Goal: Find specific page/section: Find specific page/section

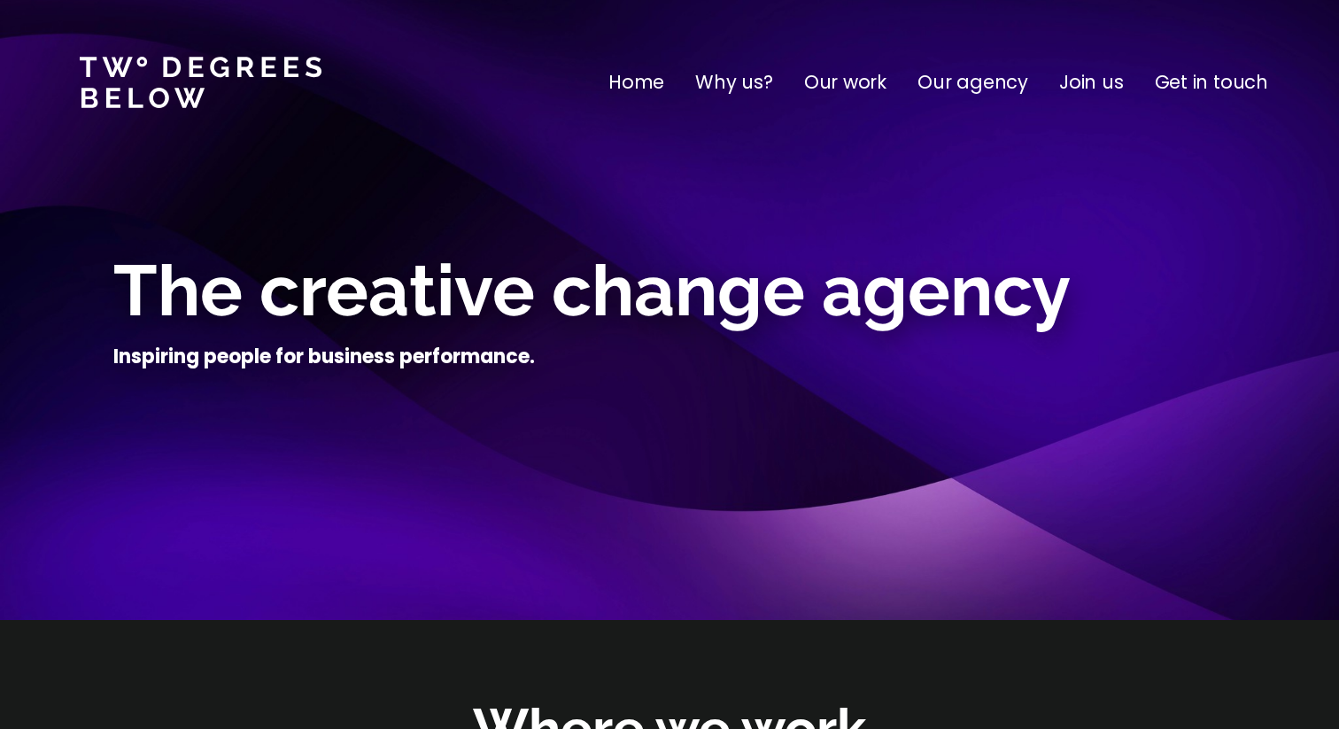
scroll to position [62, 0]
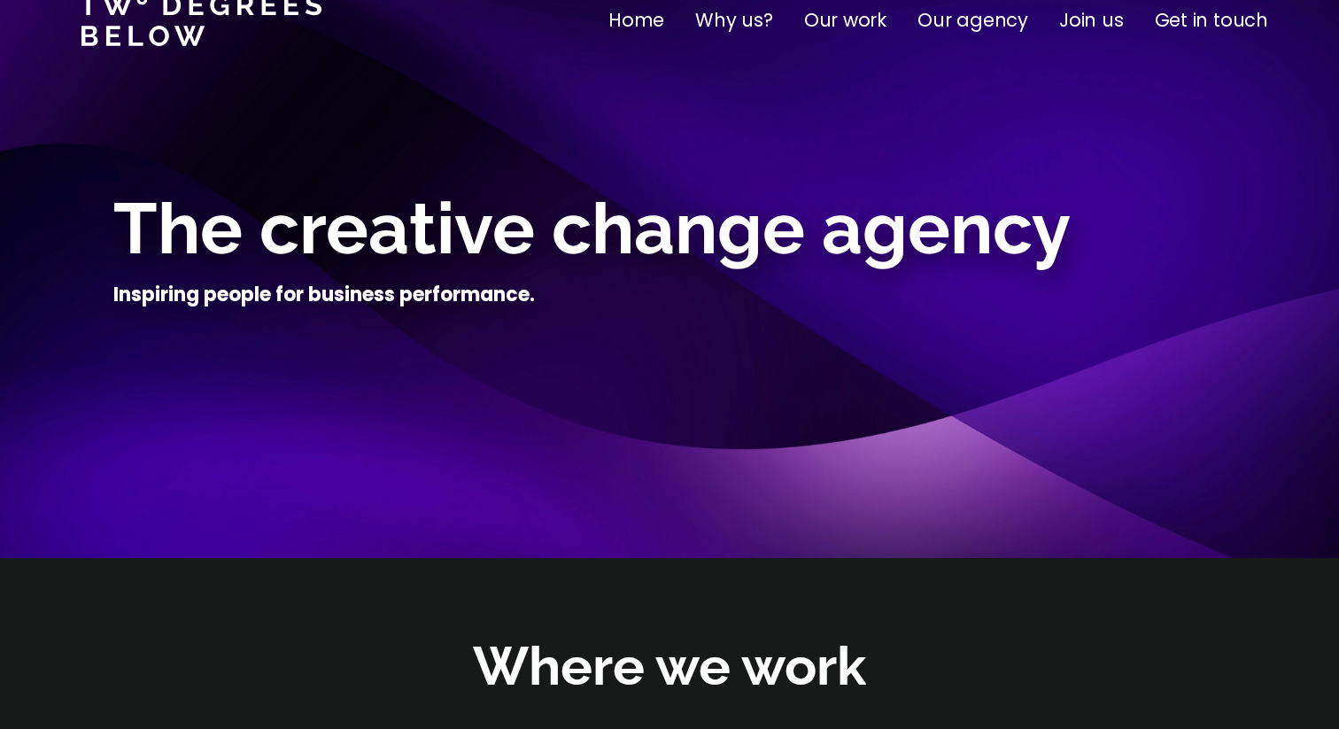
click at [1096, 15] on p "Join us" at bounding box center [1091, 20] width 65 height 28
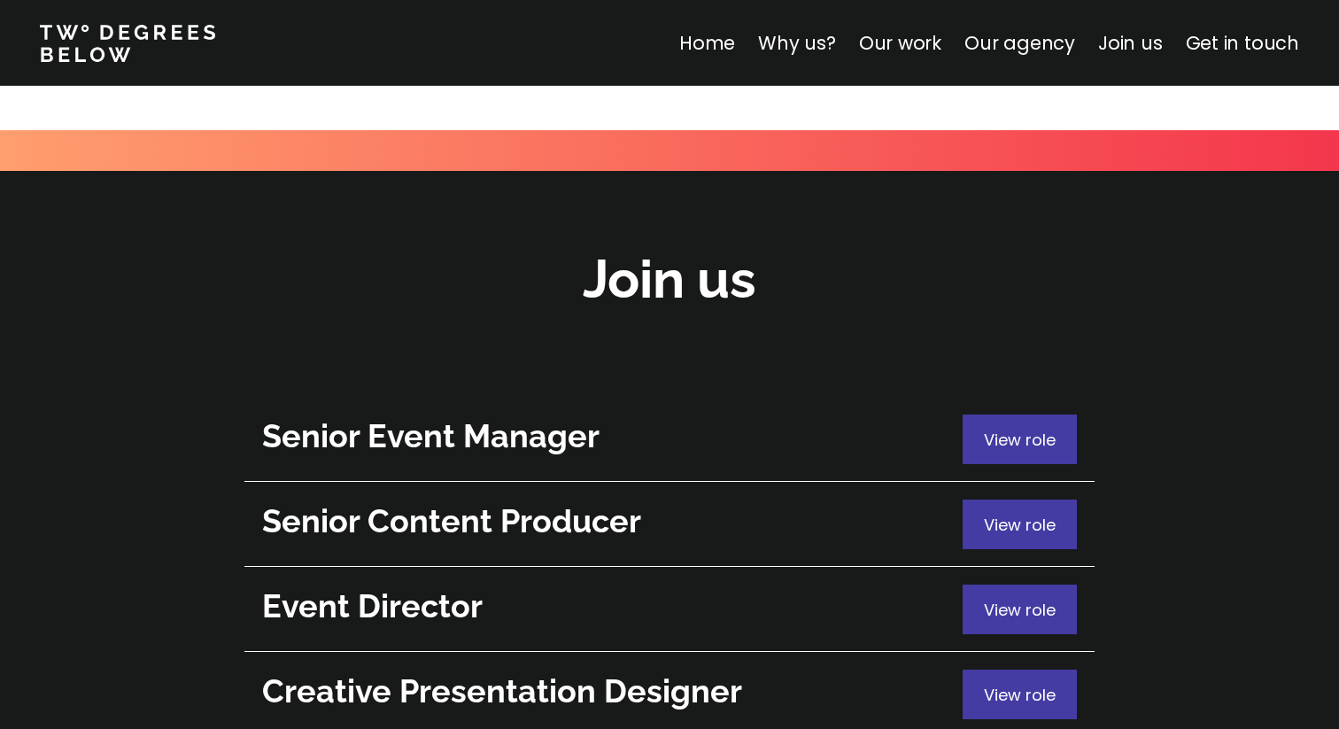
scroll to position [6286, 0]
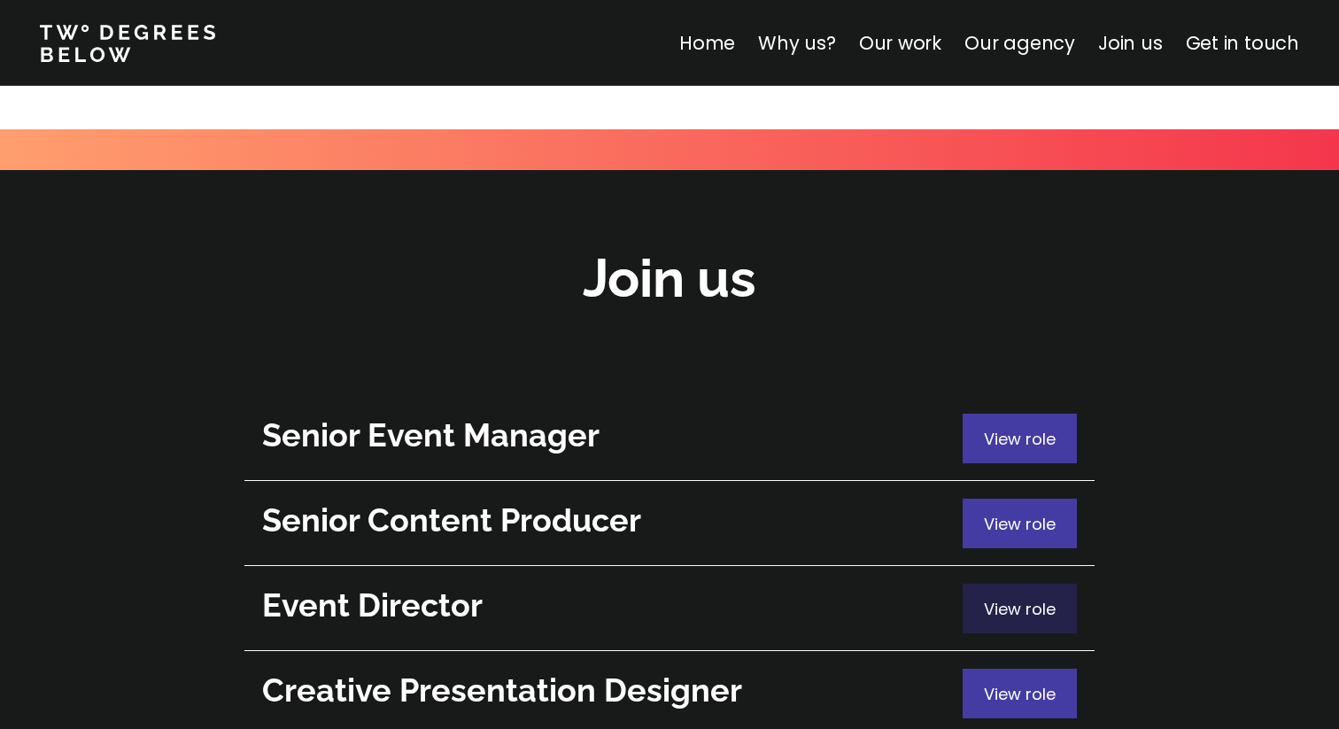
click at [981, 584] on div "View role" at bounding box center [1020, 609] width 114 height 50
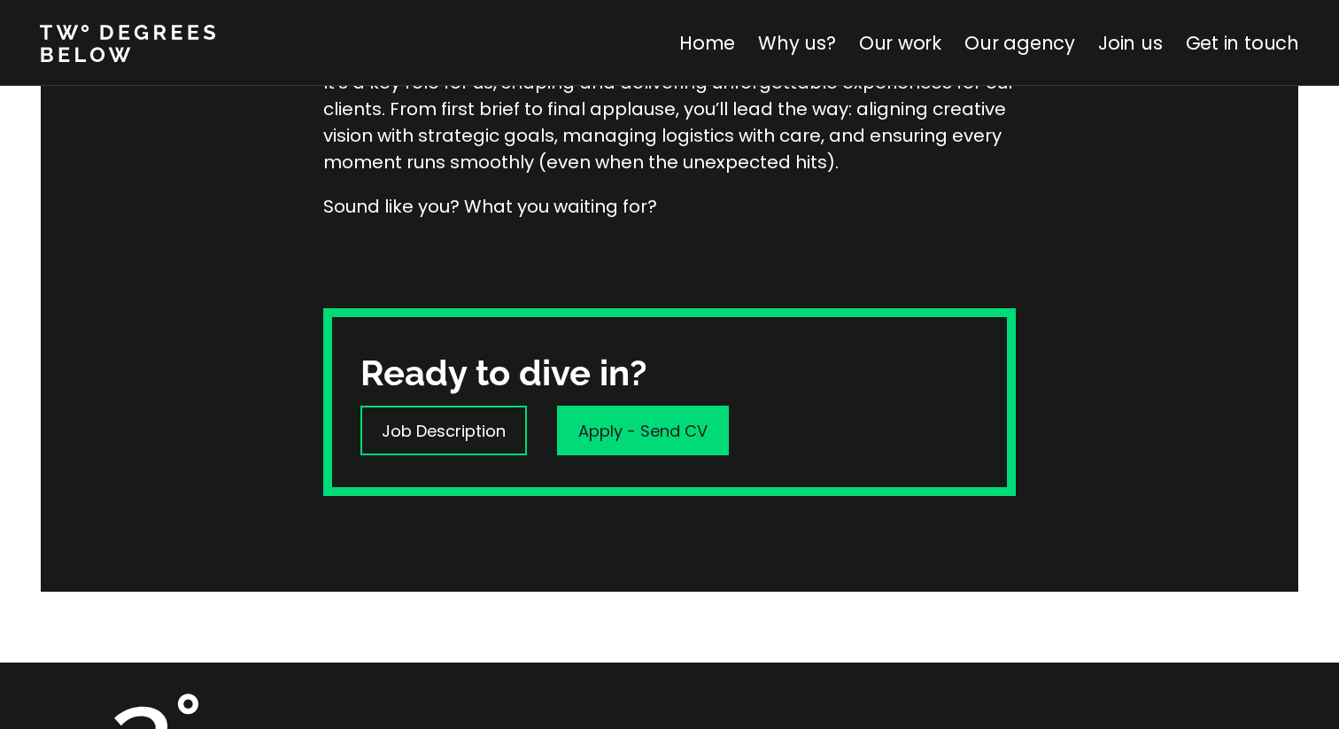
scroll to position [446, 0]
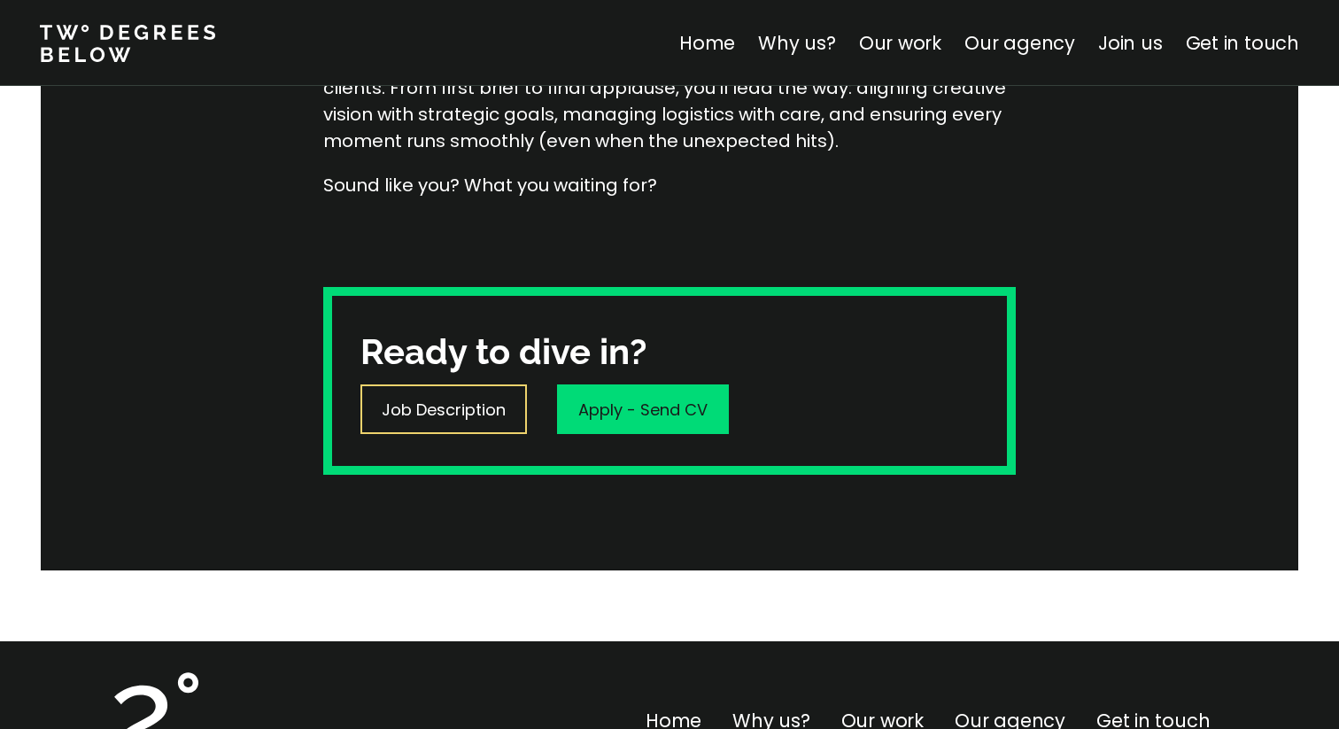
click at [472, 415] on p "Job Description" at bounding box center [444, 410] width 124 height 24
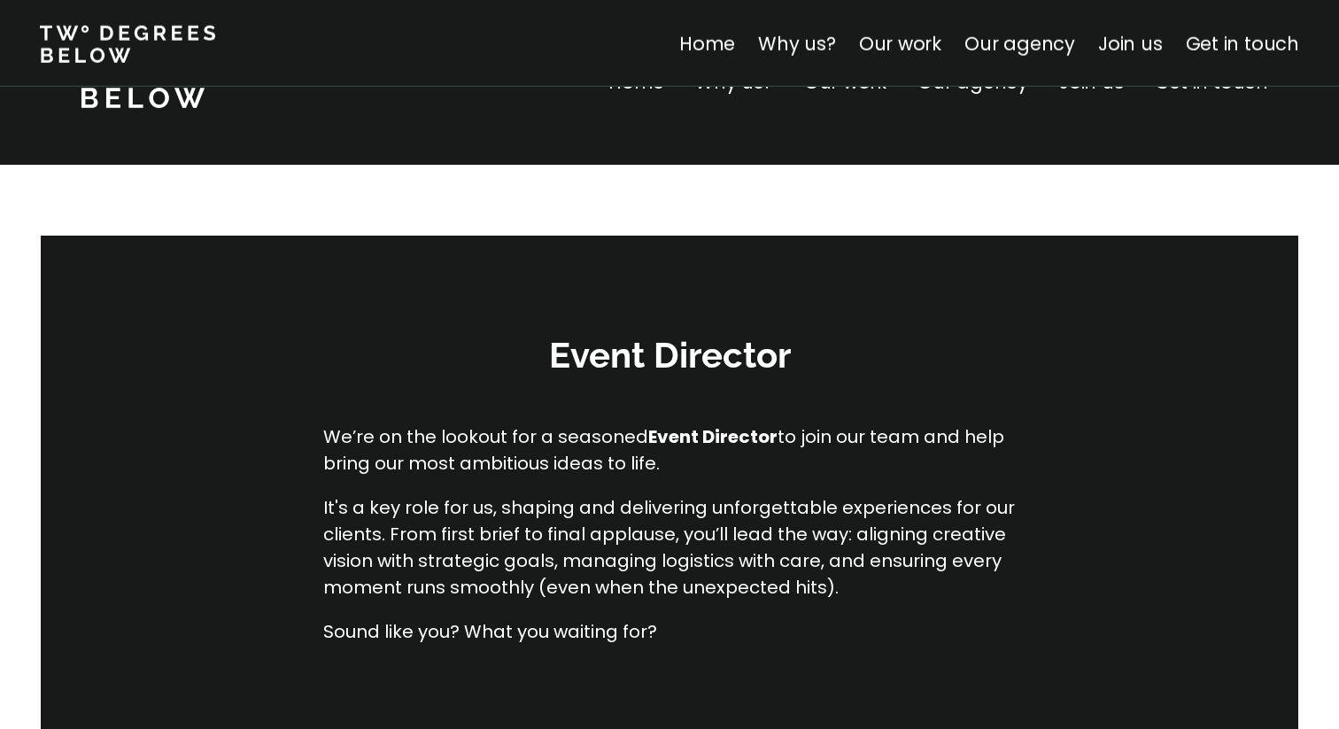
scroll to position [446, 0]
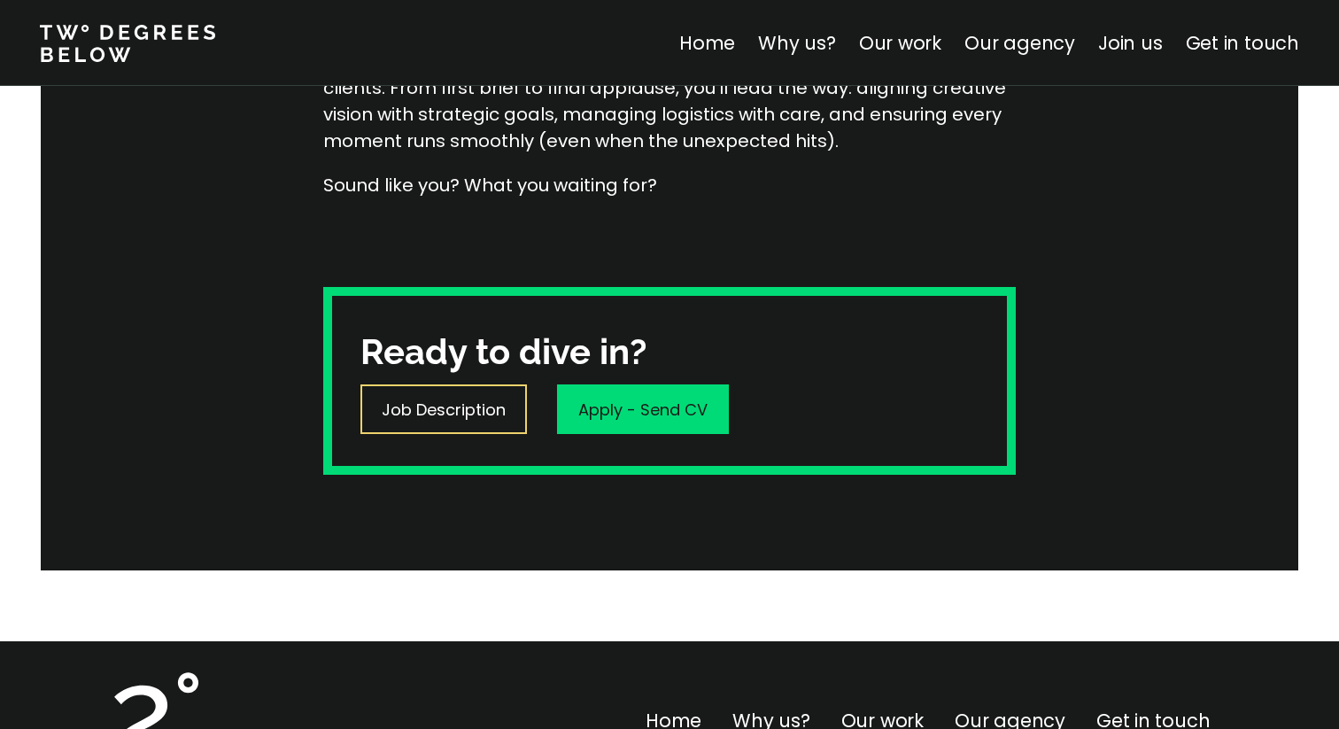
click at [467, 407] on p "Job Description" at bounding box center [444, 410] width 124 height 24
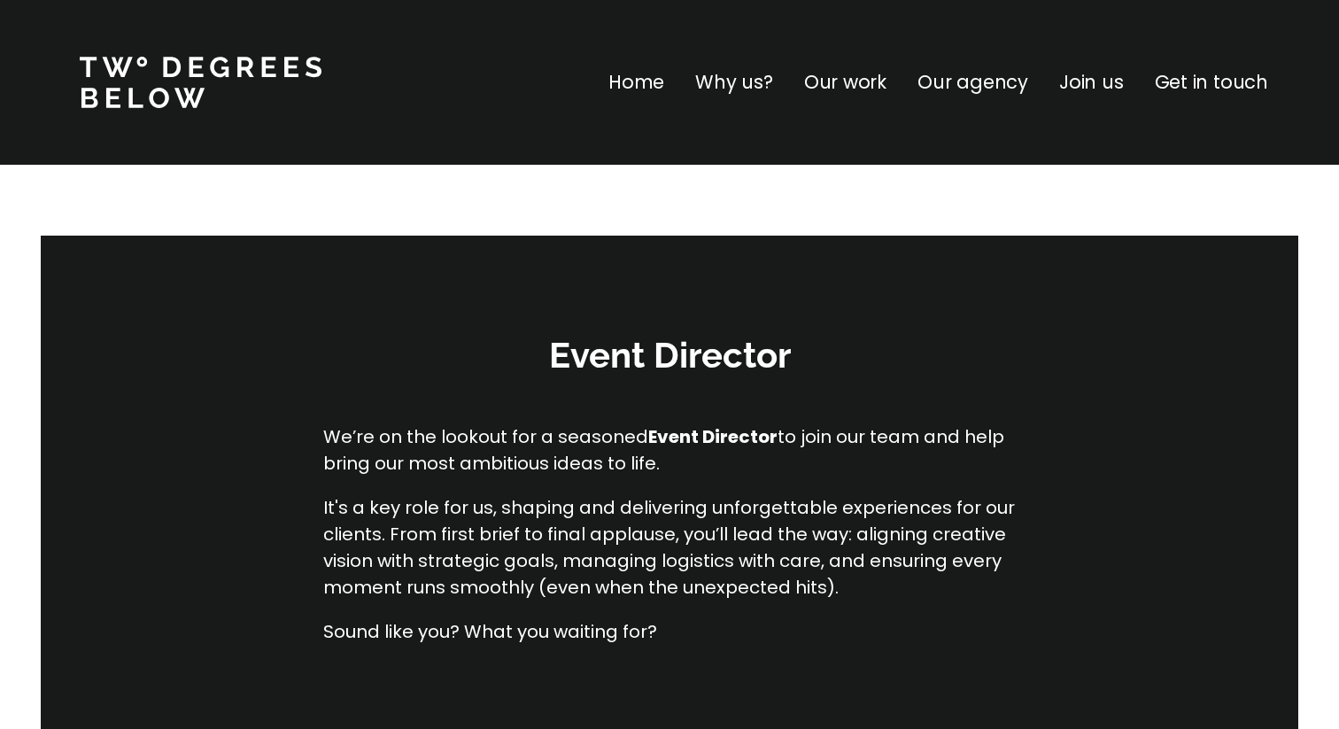
click at [1081, 89] on p "Join us" at bounding box center [1091, 82] width 65 height 28
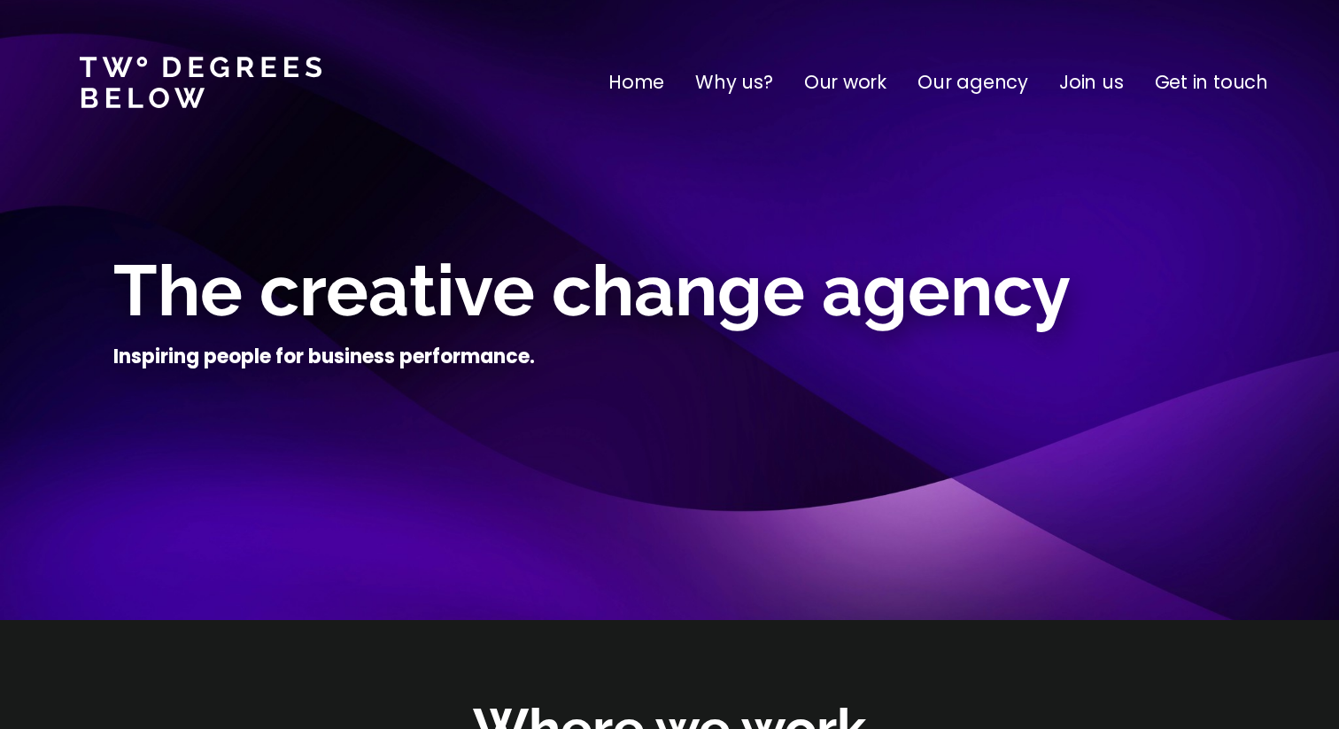
scroll to position [6286, 0]
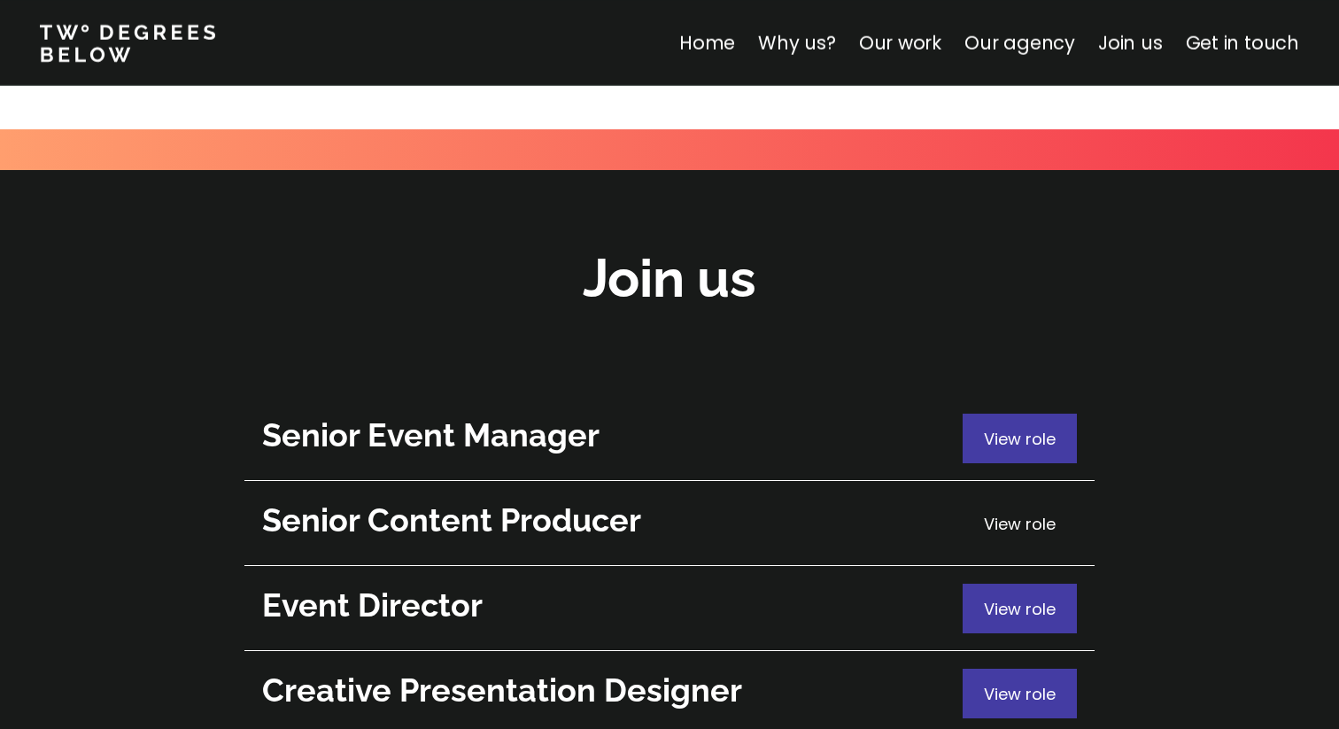
click at [1002, 513] on span "View role" at bounding box center [1020, 524] width 72 height 22
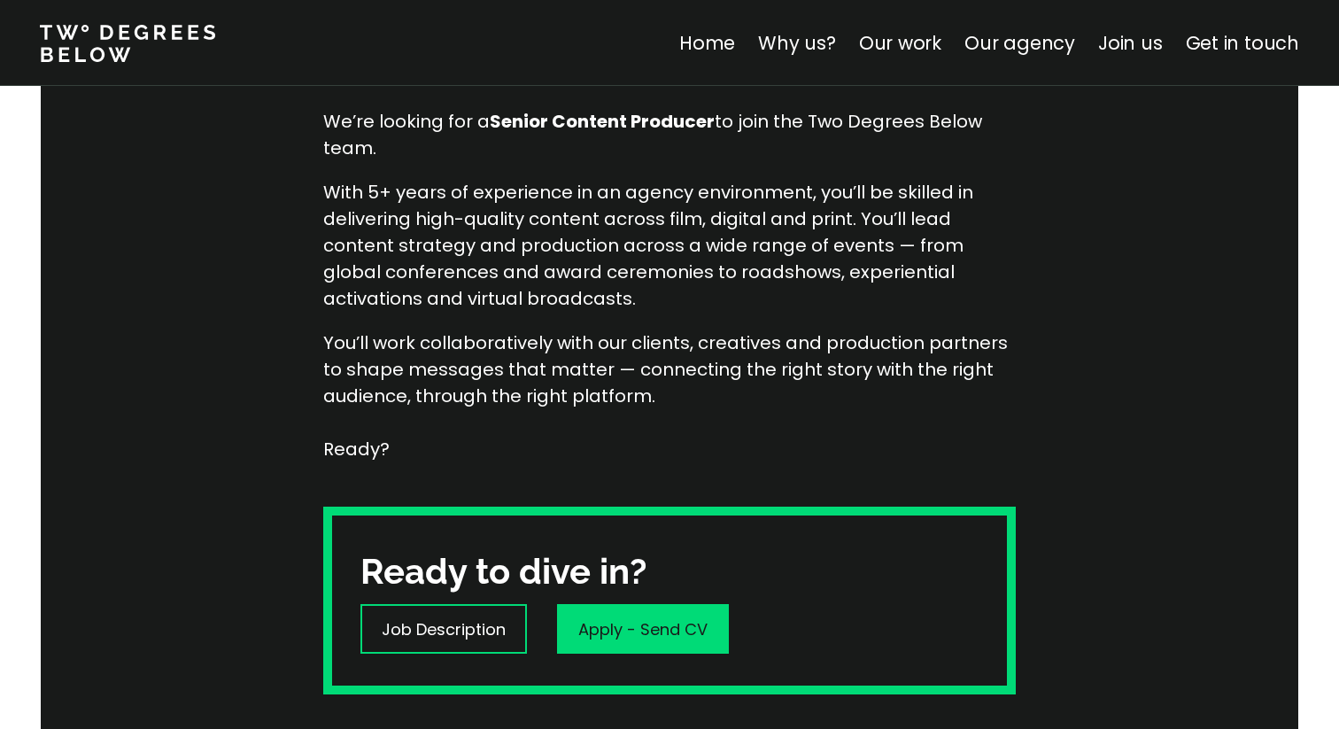
scroll to position [336, 0]
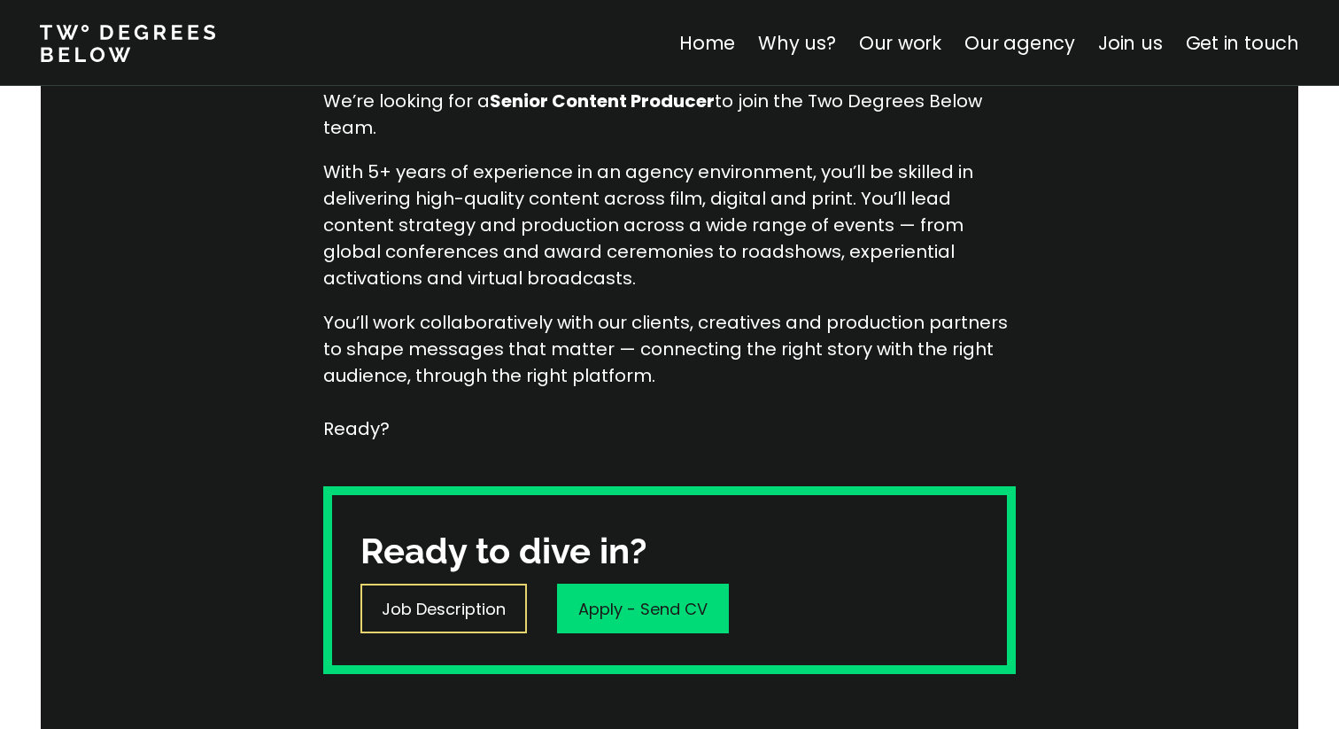
click at [432, 620] on div "Job Description" at bounding box center [444, 609] width 167 height 50
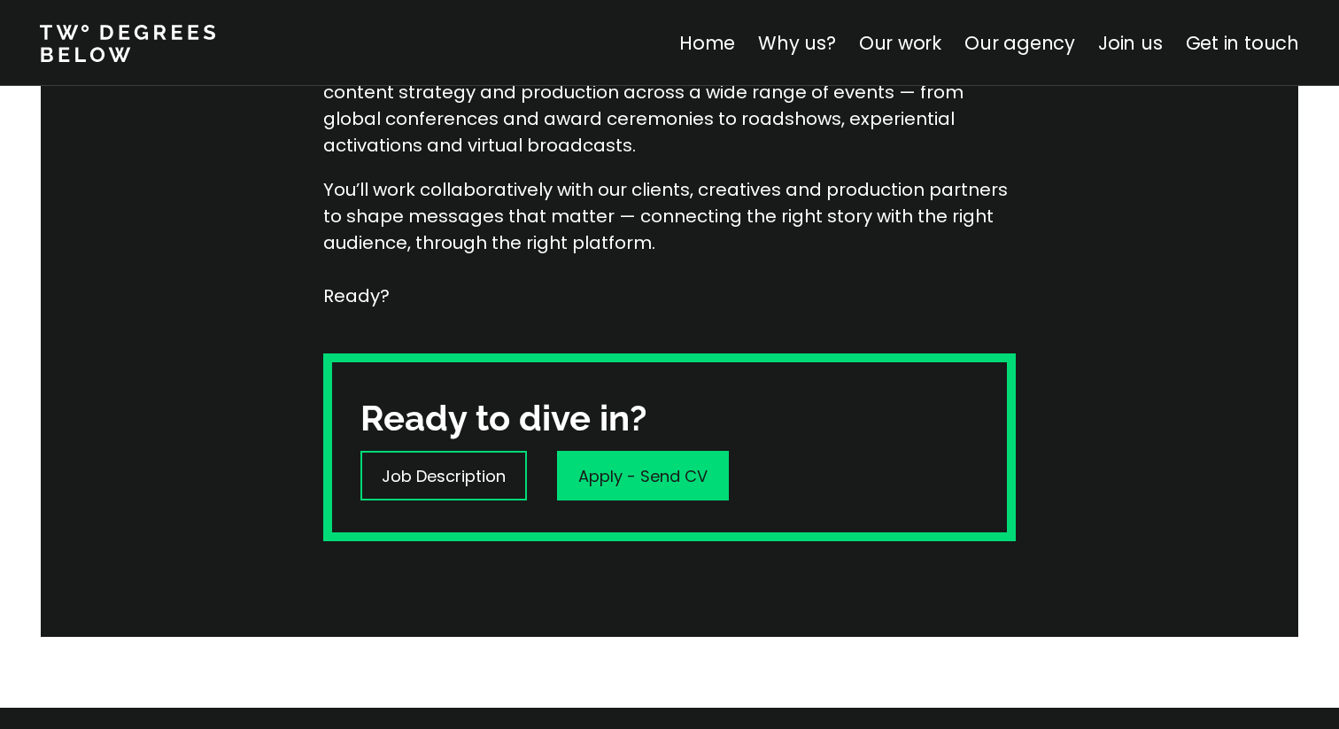
scroll to position [528, 0]
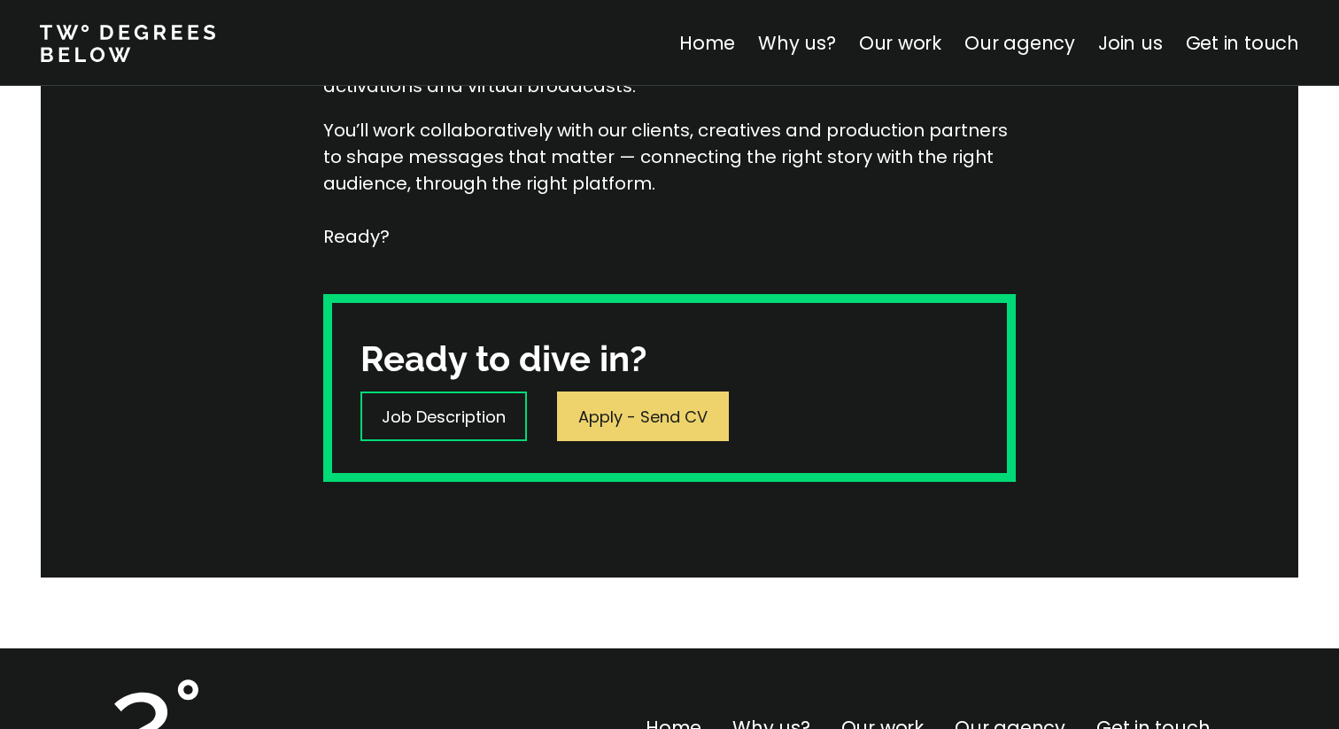
click at [662, 402] on div "Apply - Send CV" at bounding box center [643, 417] width 172 height 50
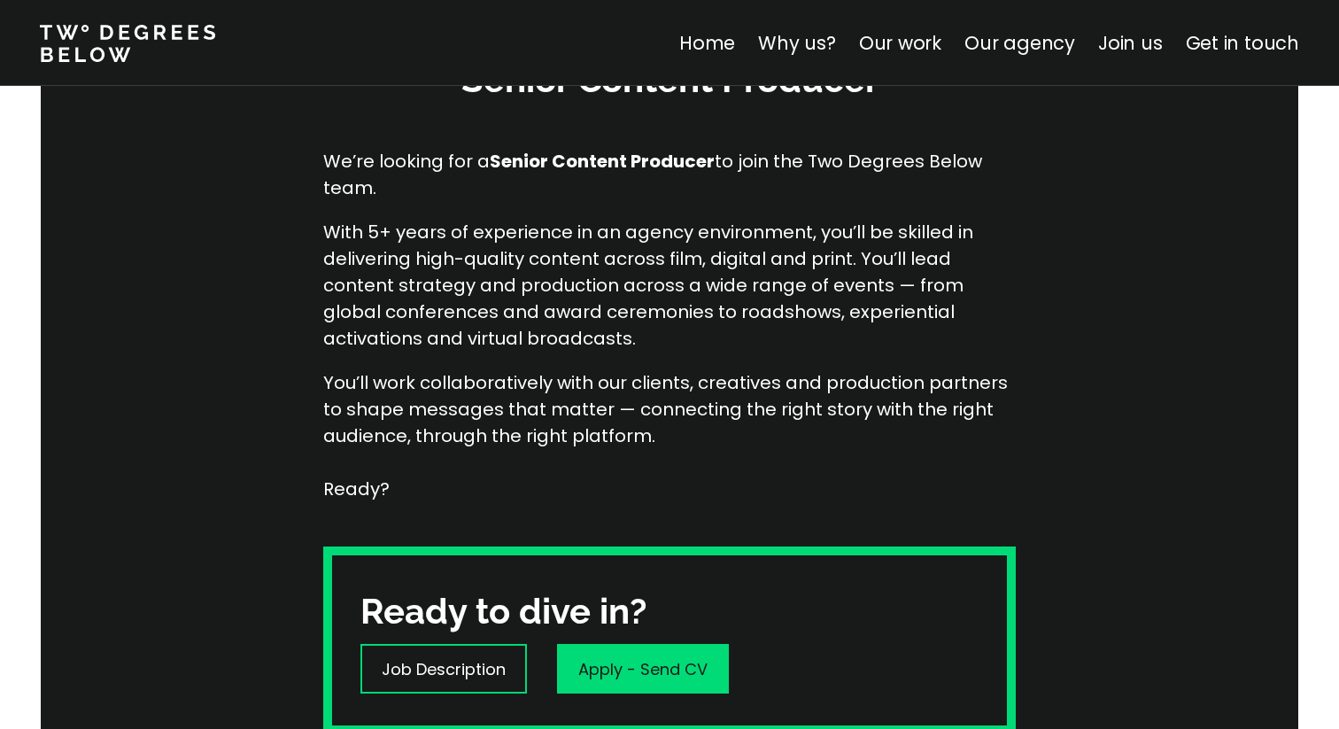
scroll to position [0, 0]
